Goal: Task Accomplishment & Management: Manage account settings

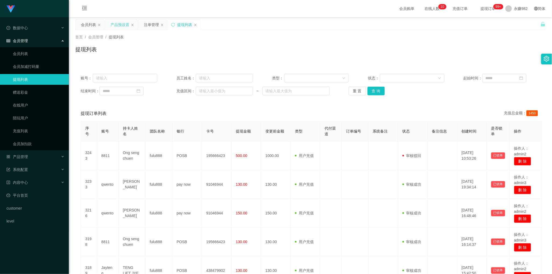
click at [115, 25] on div "产品预设置" at bounding box center [119, 25] width 19 height 10
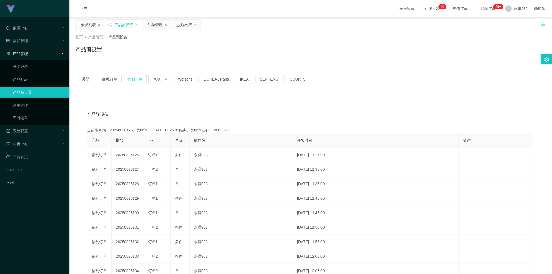
click at [132, 80] on button "福利订单" at bounding box center [135, 79] width 24 height 9
click at [134, 81] on button "福利订单" at bounding box center [135, 79] width 24 height 9
click at [159, 26] on div "注单管理" at bounding box center [155, 25] width 15 height 10
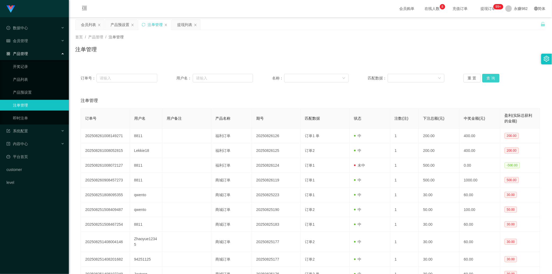
click at [491, 82] on button "查 询" at bounding box center [490, 78] width 17 height 9
click at [489, 76] on button "查 询" at bounding box center [490, 78] width 17 height 9
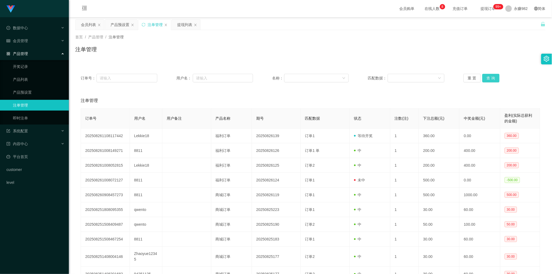
click at [489, 76] on button "查 询" at bounding box center [490, 78] width 17 height 9
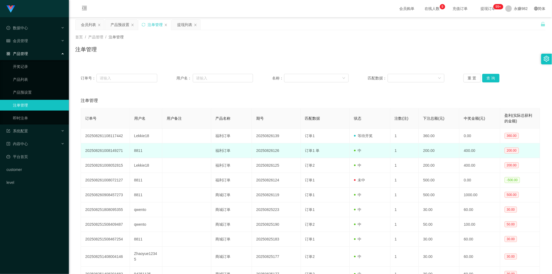
click at [305, 149] on span "订单1 单" at bounding box center [312, 151] width 15 height 4
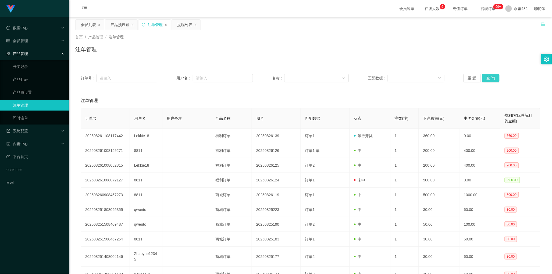
click at [486, 77] on button "查 询" at bounding box center [490, 78] width 17 height 9
click at [84, 27] on div "会员列表" at bounding box center [88, 25] width 15 height 10
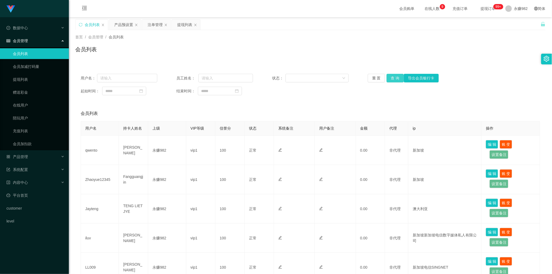
click at [391, 79] on button "查 询" at bounding box center [394, 78] width 17 height 9
click at [93, 26] on div "会员列表" at bounding box center [92, 25] width 15 height 10
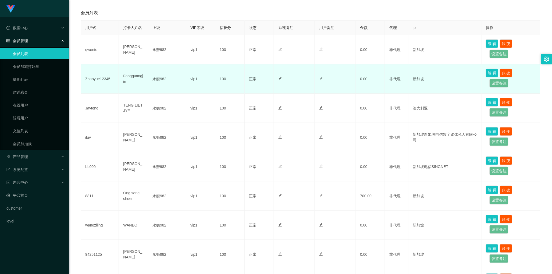
scroll to position [198, 0]
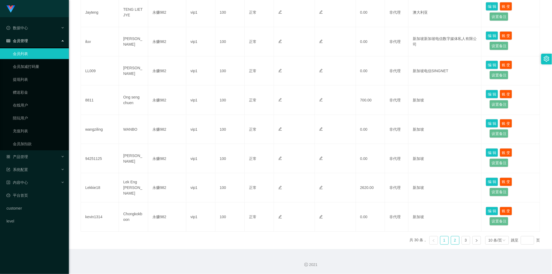
click at [452, 240] on link "2" at bounding box center [455, 241] width 8 height 8
click at [440, 240] on link "1" at bounding box center [444, 241] width 8 height 8
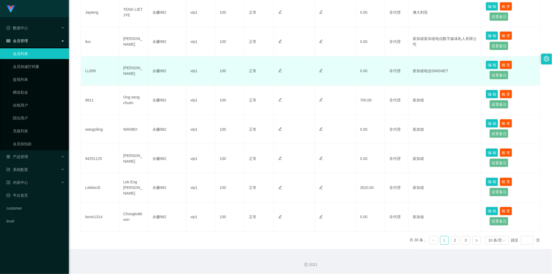
click at [303, 81] on td at bounding box center [294, 70] width 41 height 29
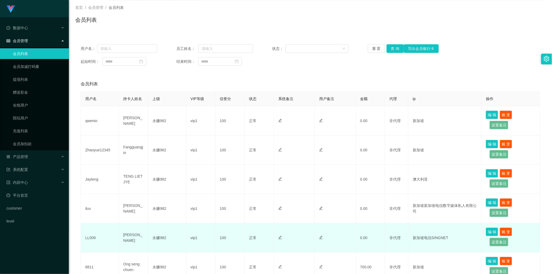
scroll to position [0, 0]
